Goal: Use online tool/utility: Utilize a website feature to perform a specific function

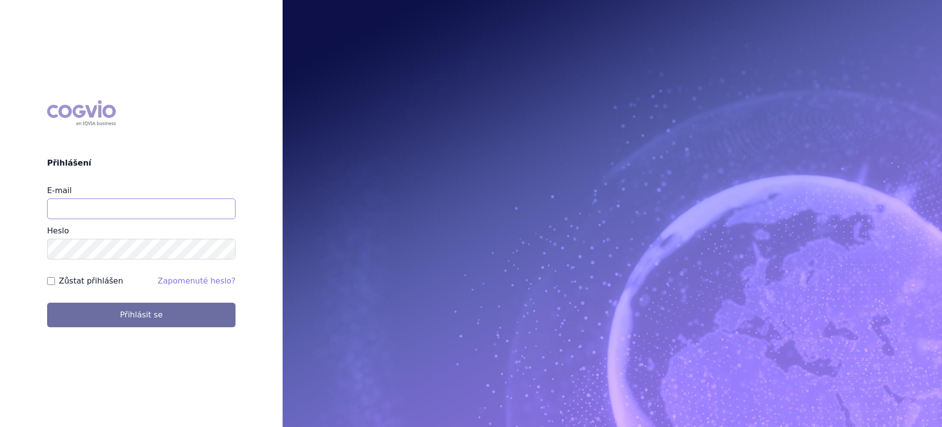
type input "lucie.sichtova@medochemie.com"
click at [85, 301] on form "E-mail lucie.sichtova@medochemie.com Heslo Zůstat přihlášen Zapomenuté heslo? P…" at bounding box center [141, 256] width 188 height 142
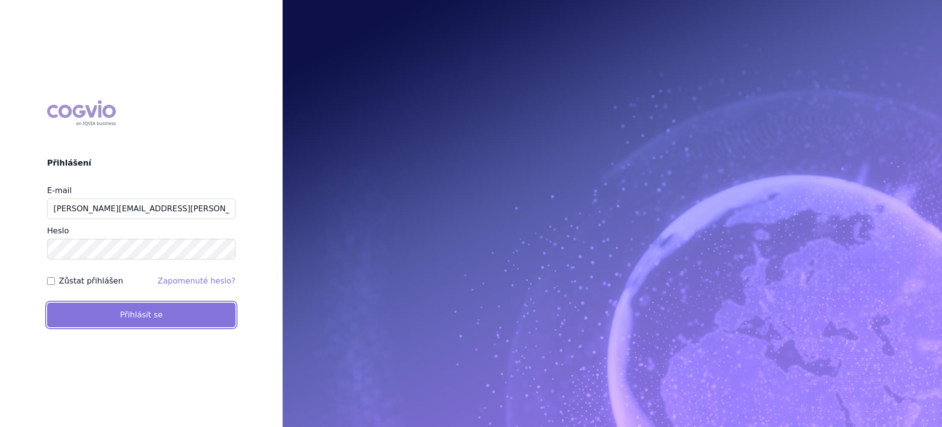
click at [88, 307] on button "Přihlásit se" at bounding box center [141, 314] width 188 height 25
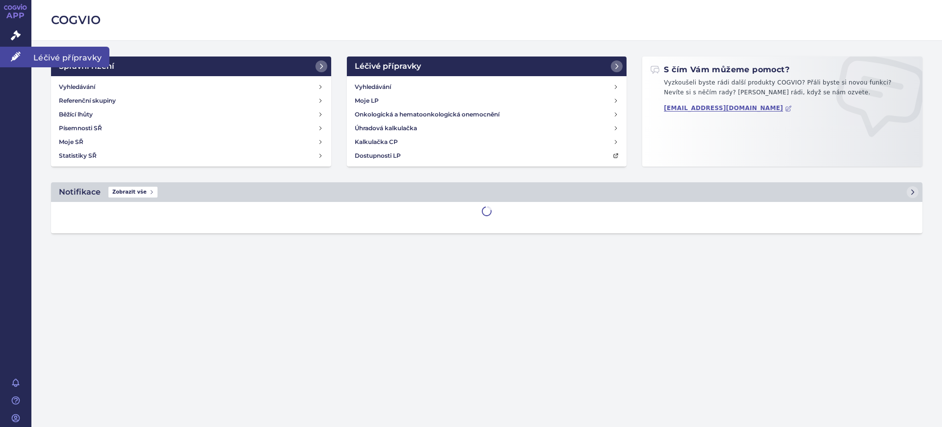
click at [23, 49] on link "Léčivé přípravky" at bounding box center [15, 57] width 31 height 21
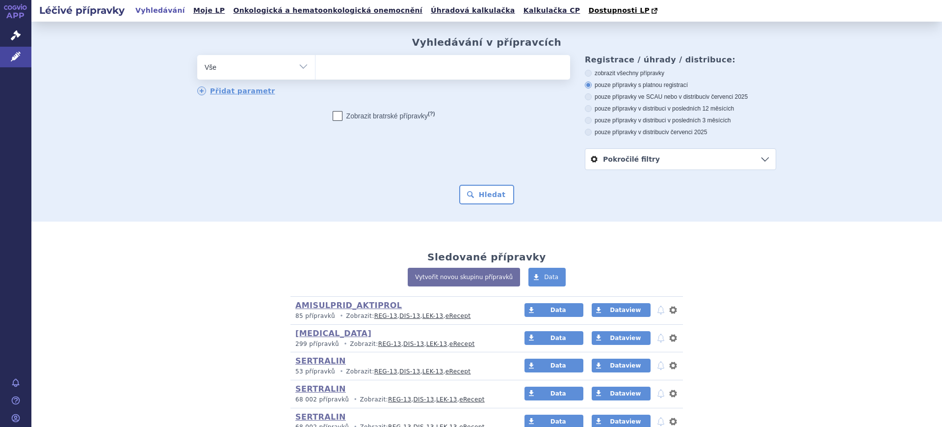
drag, startPoint x: 271, startPoint y: 67, endPoint x: 267, endPoint y: 75, distance: 8.6
click at [271, 67] on select "Vše Přípravek/SUKL kód MAH VPOIS ATC/Aktivní látka Léková forma Síla" at bounding box center [256, 66] width 118 height 22
select select "filter-atc-group"
click at [197, 55] on select "Vše Přípravek/SUKL kód MAH VPOIS ATC/Aktivní látka Léková forma Síla" at bounding box center [256, 66] width 118 height 22
click at [393, 64] on ul at bounding box center [443, 65] width 255 height 21
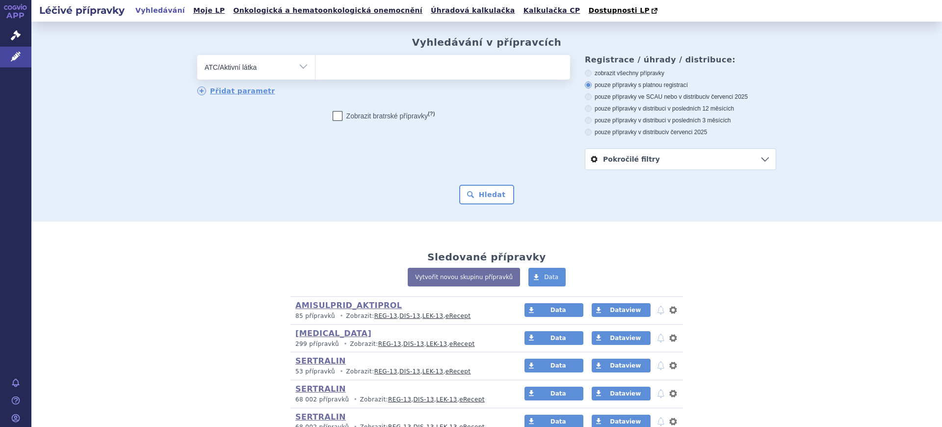
click at [316, 64] on select at bounding box center [315, 66] width 0 height 25
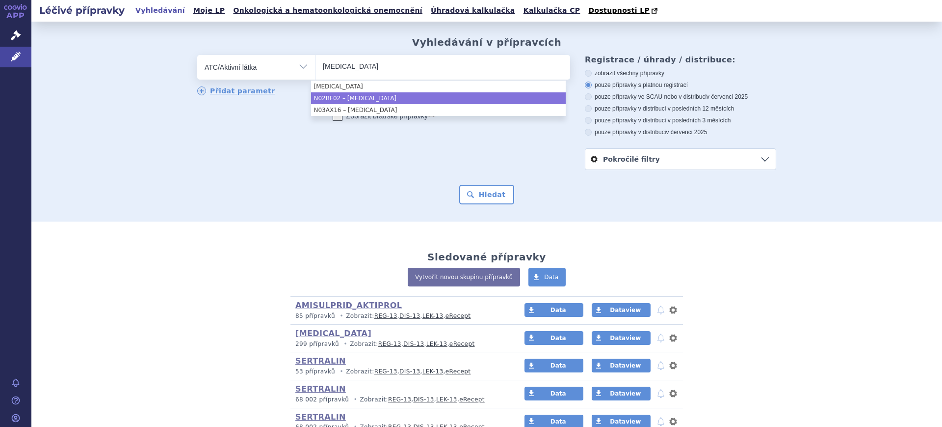
type input "pregabalin"
select select "N02BF02"
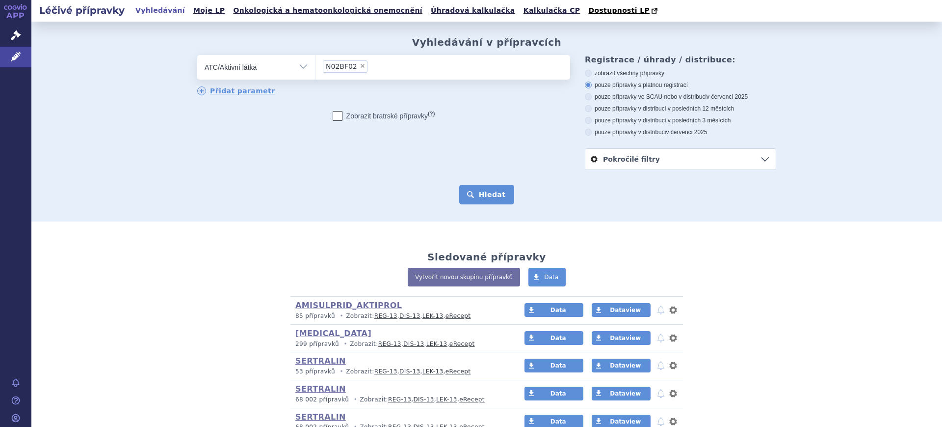
click at [480, 194] on button "Hledat" at bounding box center [486, 195] width 55 height 20
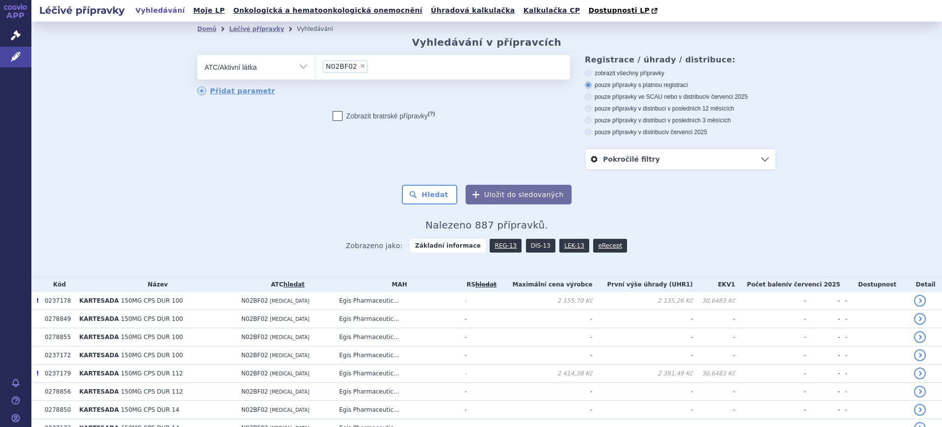
click at [528, 245] on link "DIS-13" at bounding box center [540, 246] width 29 height 14
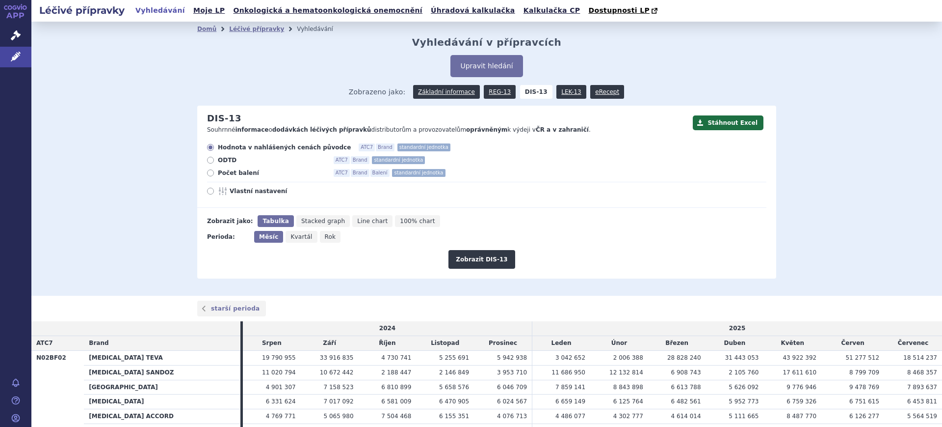
click at [259, 192] on span "Vlastní nastavení" at bounding box center [284, 191] width 108 height 8
click at [214, 192] on input "Vlastní nastavení" at bounding box center [211, 192] width 6 height 6
radio input "true"
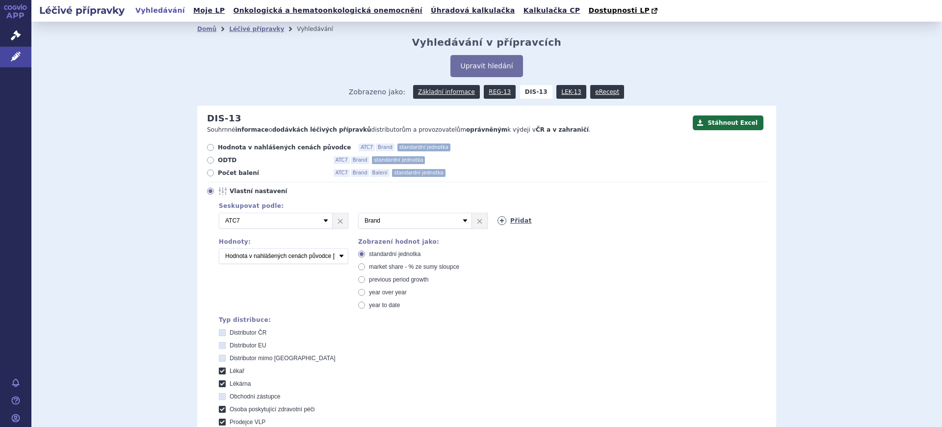
click at [498, 220] on icon at bounding box center [502, 220] width 9 height 9
click at [498, 220] on select "Vyberte groupování ATC3 ATC5 ATC7 Brand Balení SÚKL kód MAH VPOIS Referenční sk…" at bounding box center [555, 221] width 114 height 16
select select "mah"
click at [498, 213] on select "Vyberte groupování ATC3 ATC5 ATC7 Brand Balení SÚKL kód MAH VPOIS Referenční sk…" at bounding box center [555, 221] width 114 height 16
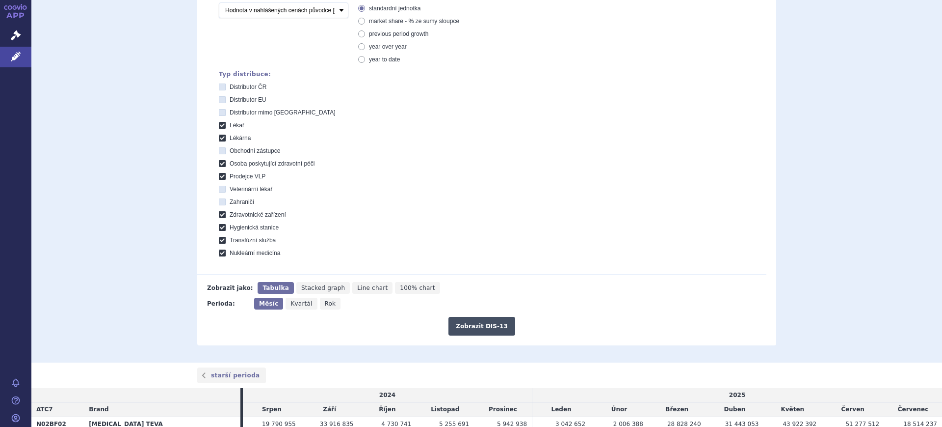
click at [493, 328] on button "Zobrazit DIS-13" at bounding box center [482, 326] width 66 height 19
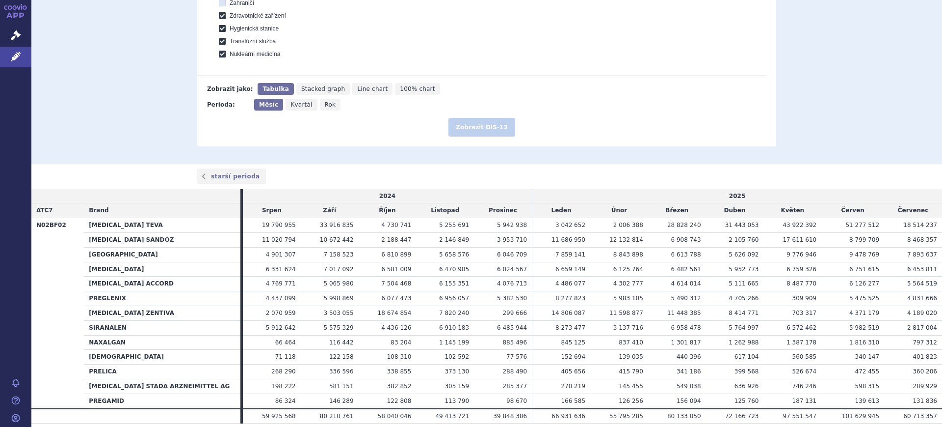
scroll to position [481, 0]
